Goal: Task Accomplishment & Management: Use online tool/utility

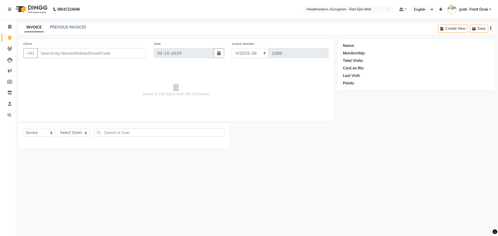
select select "7499"
select select "service"
click at [77, 130] on select "Select Stylist [PERSON_NAME] [PERSON_NAME] [PERSON_NAME] Chetan Headmasters Isl…" at bounding box center [74, 133] width 32 height 8
select select "76920"
click at [58, 129] on select "Select Stylist [PERSON_NAME] [PERSON_NAME] [PERSON_NAME] Chetan Headmasters Isl…" at bounding box center [74, 133] width 32 height 8
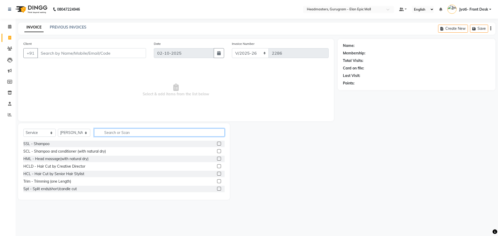
click at [142, 135] on input "text" at bounding box center [159, 133] width 131 height 8
type input "hair"
click at [217, 181] on label at bounding box center [219, 182] width 4 height 4
click at [217, 181] on input "checkbox" at bounding box center [218, 181] width 3 height 3
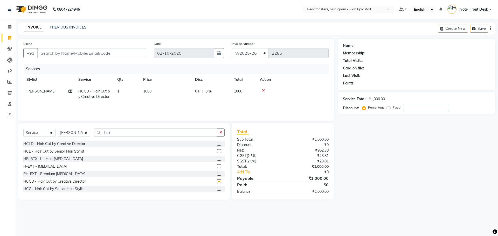
checkbox input "false"
click at [149, 91] on span "1000" at bounding box center [147, 91] width 8 height 5
select select "76920"
drag, startPoint x: 174, startPoint y: 92, endPoint x: 169, endPoint y: 91, distance: 5.0
click at [173, 92] on input "1000" at bounding box center [191, 93] width 46 height 8
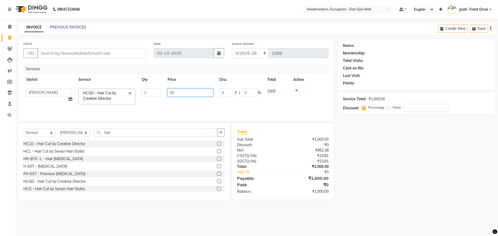
type input "600"
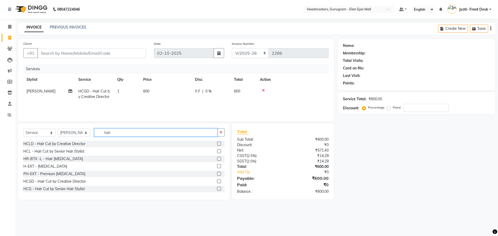
click at [116, 133] on input "hair" at bounding box center [155, 133] width 123 height 8
type input "h"
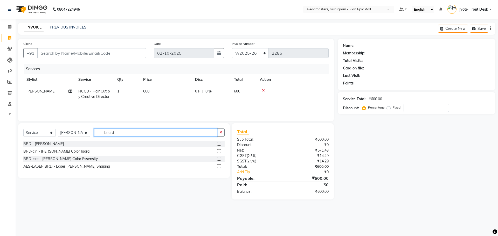
type input "beard"
drag, startPoint x: 188, startPoint y: 145, endPoint x: 220, endPoint y: 144, distance: 31.9
click at [220, 144] on div "BRD - [PERSON_NAME]" at bounding box center [123, 144] width 201 height 6
click at [220, 144] on label at bounding box center [219, 144] width 4 height 4
click at [220, 144] on input "checkbox" at bounding box center [218, 143] width 3 height 3
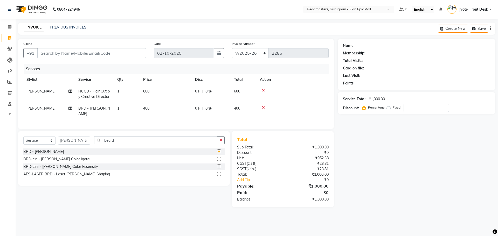
checkbox input "false"
click at [158, 134] on div "Select Service Product Membership Package Voucher Prepaid Gift Card Select Styl…" at bounding box center [124, 158] width 212 height 55
click at [164, 137] on input "beard" at bounding box center [155, 141] width 123 height 8
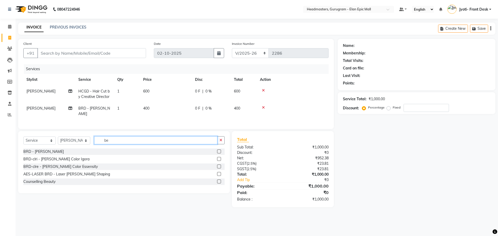
type input "b"
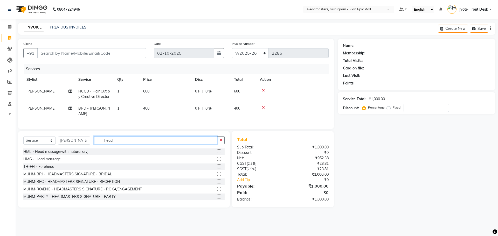
type input "head"
click at [217, 157] on label at bounding box center [219, 159] width 4 height 4
click at [217, 158] on input "checkbox" at bounding box center [218, 159] width 3 height 3
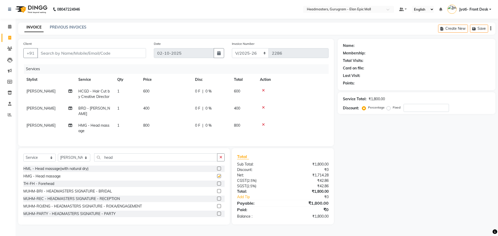
checkbox input "false"
click at [42, 120] on td "[PERSON_NAME]" at bounding box center [49, 128] width 52 height 17
select select "76920"
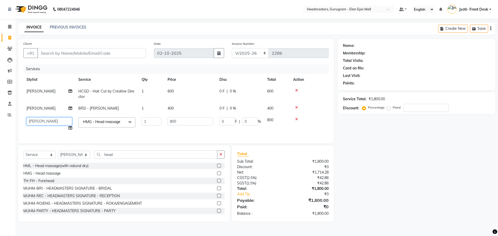
click at [41, 119] on select "[PERSON_NAME] [PERSON_NAME] [PERSON_NAME] Chetan Headmasters [DEMOGRAPHIC_DATA]…" at bounding box center [49, 122] width 46 height 8
select select "82695"
click at [43, 119] on select "[PERSON_NAME] [PERSON_NAME] [PERSON_NAME] Chetan Headmasters [DEMOGRAPHIC_DATA]…" at bounding box center [49, 122] width 46 height 8
select select "88166"
click at [93, 55] on input "Client" at bounding box center [91, 53] width 109 height 10
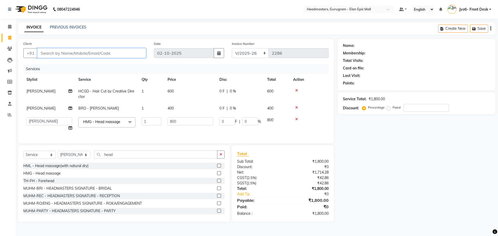
type input "7"
type input "0"
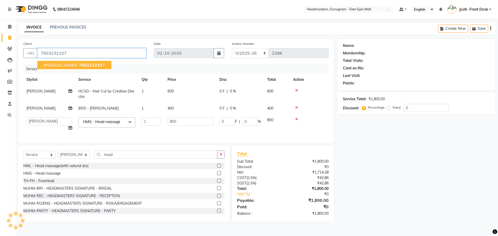
type input "7503232157"
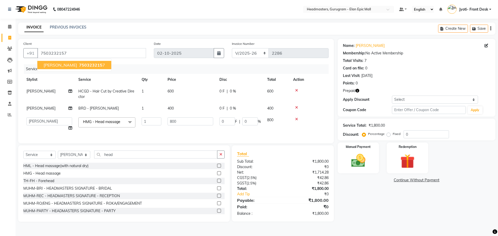
click at [85, 67] on span "750323215" at bounding box center [90, 65] width 23 height 5
click at [411, 166] on img at bounding box center [408, 161] width 24 height 18
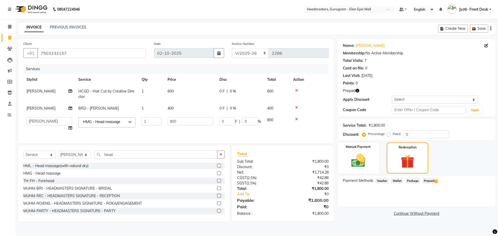
click at [429, 182] on span "Prepaid 1" at bounding box center [431, 181] width 17 height 6
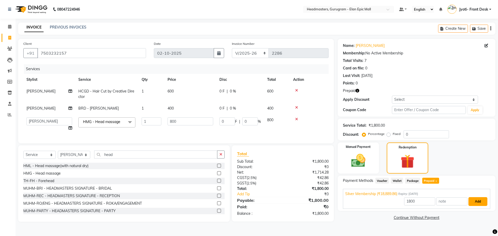
click at [473, 202] on button "Add" at bounding box center [478, 202] width 19 height 9
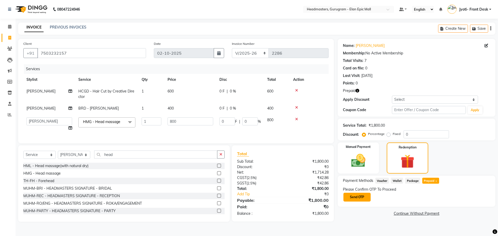
click at [359, 198] on button "Send OTP" at bounding box center [357, 197] width 27 height 9
click at [359, 196] on div "Please Confirm OTP To Proceed Send OTP" at bounding box center [416, 194] width 147 height 15
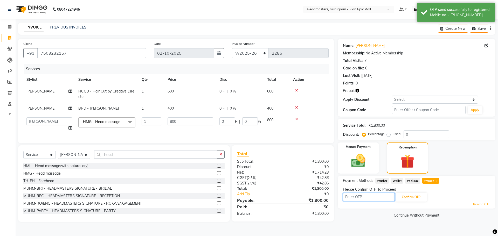
click at [362, 197] on input "text" at bounding box center [369, 197] width 52 height 8
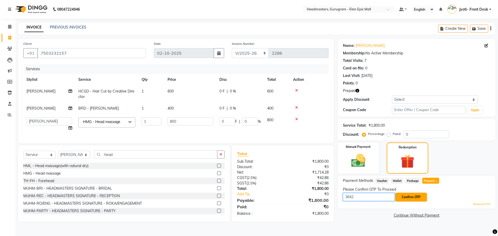
type input "3642"
click at [412, 196] on button "Confirm OTP" at bounding box center [412, 197] width 32 height 9
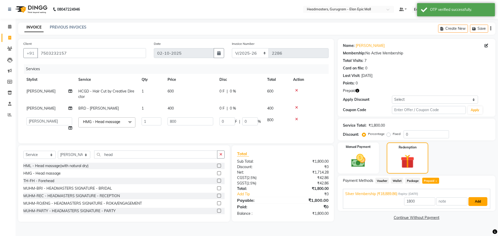
click at [478, 199] on button "Add" at bounding box center [478, 202] width 19 height 9
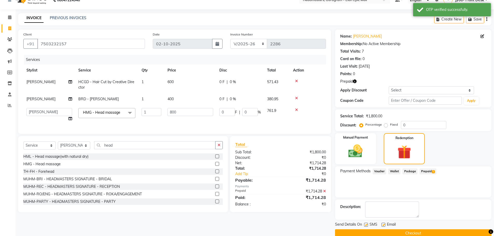
scroll to position [18, 0]
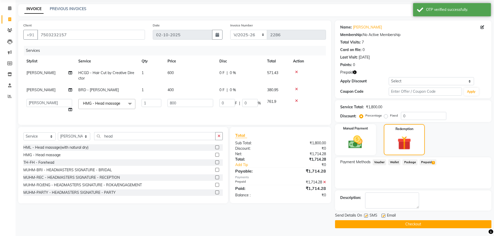
click at [436, 225] on button "Checkout" at bounding box center [413, 225] width 156 height 8
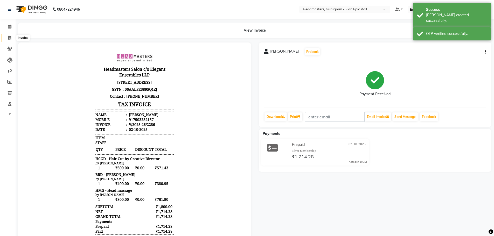
click at [10, 38] on icon at bounding box center [9, 38] width 3 height 4
select select "7499"
select select "service"
